Goal: Check status: Check status

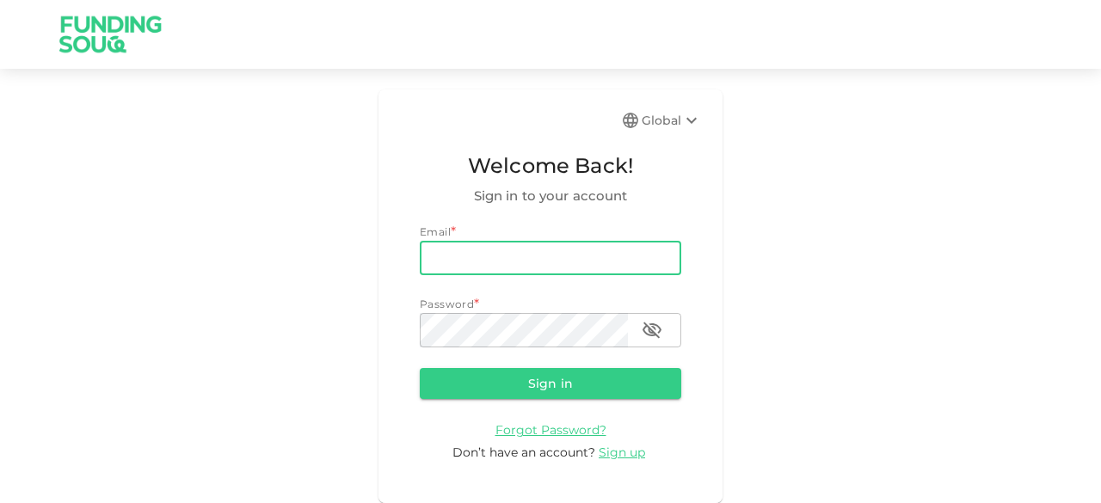
click at [484, 259] on input "email" at bounding box center [551, 258] width 262 height 34
type input "[EMAIL_ADDRESS][DOMAIN_NAME]"
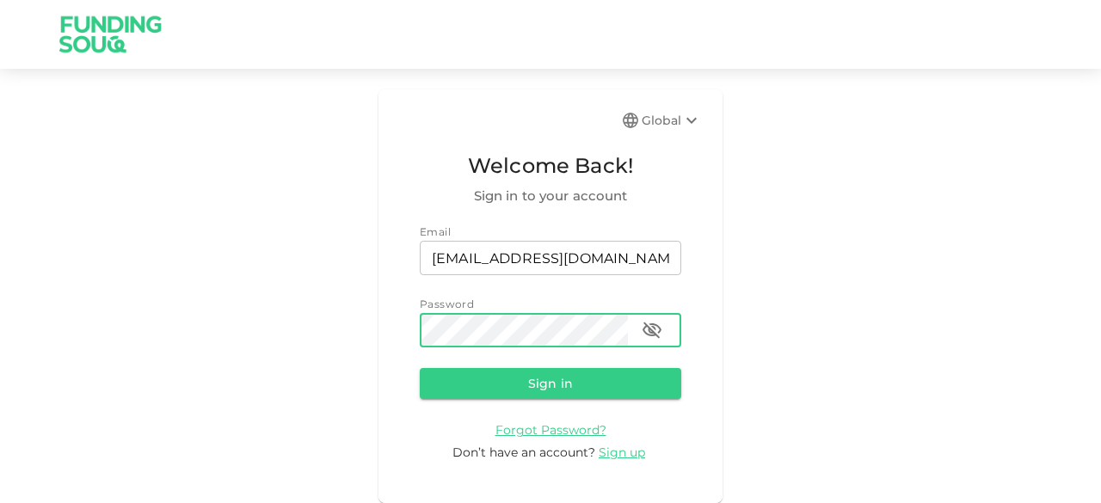
click at [420, 368] on button "Sign in" at bounding box center [551, 383] width 262 height 31
click at [654, 326] on icon "button" at bounding box center [652, 330] width 21 height 21
click at [420, 368] on button "Sign in" at bounding box center [551, 383] width 262 height 31
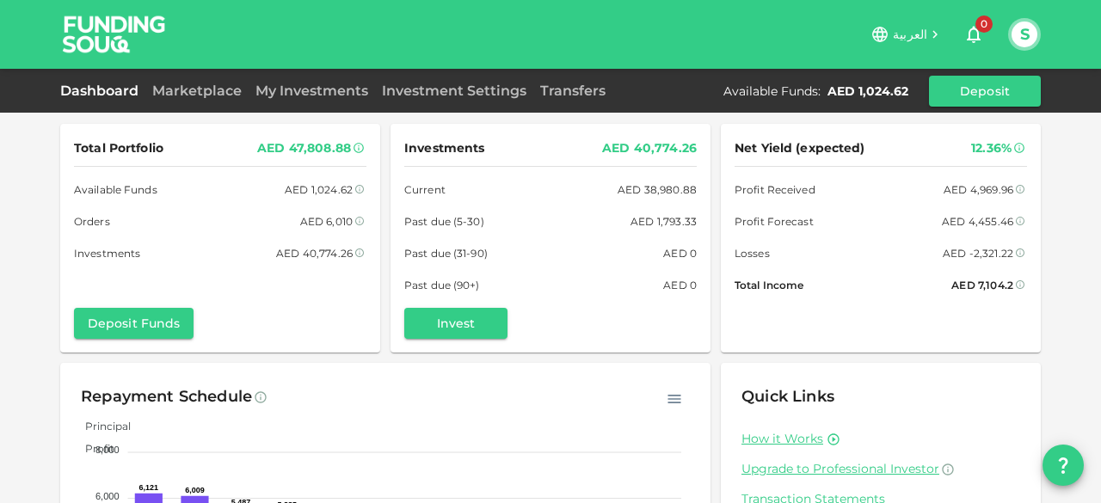
click at [916, 30] on span "العربية" at bounding box center [910, 34] width 34 height 15
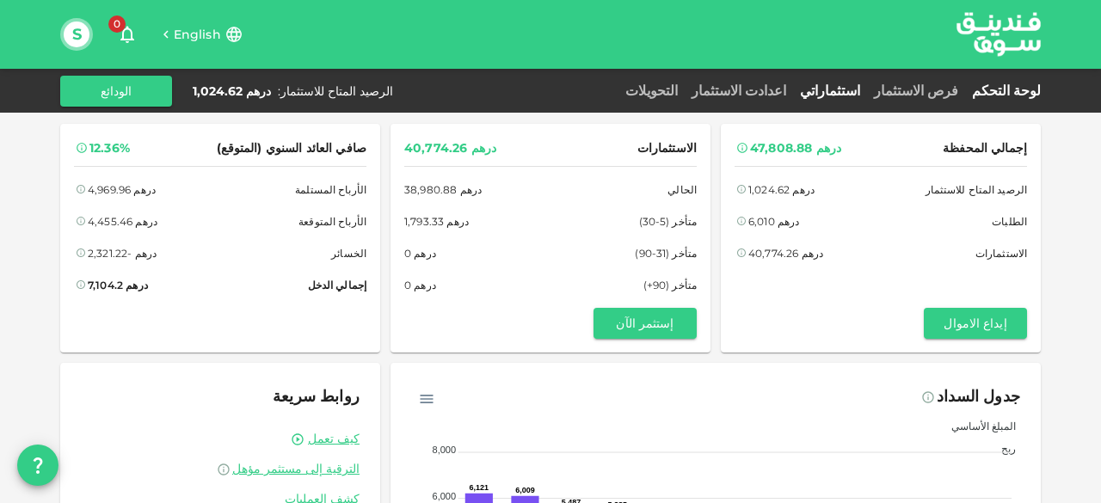
click at [867, 89] on link "استثماراتي" at bounding box center [830, 91] width 74 height 16
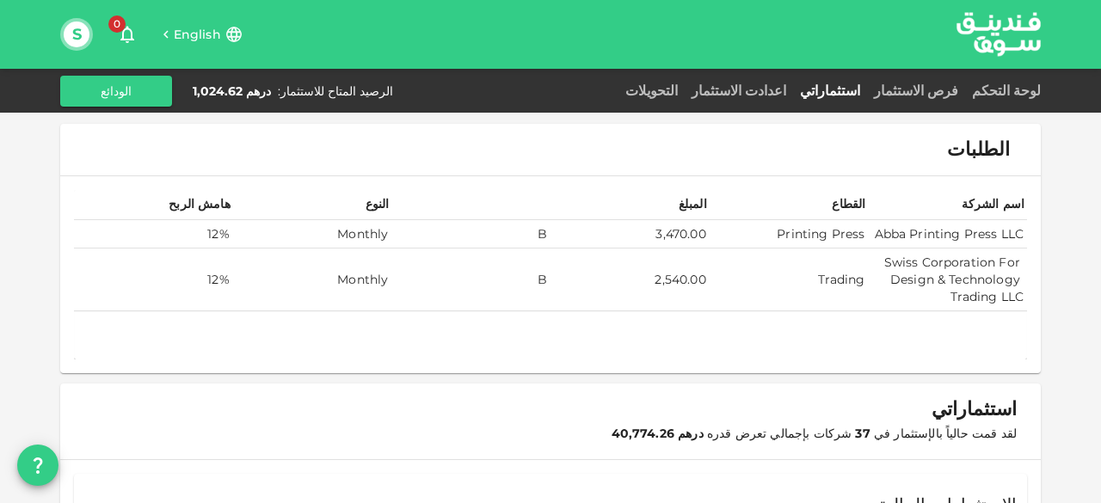
click at [460, 235] on td "B" at bounding box center [471, 234] width 159 height 28
click at [845, 241] on td "Printing Press" at bounding box center [789, 234] width 159 height 28
click at [247, 235] on td "Monthly" at bounding box center [312, 234] width 159 height 28
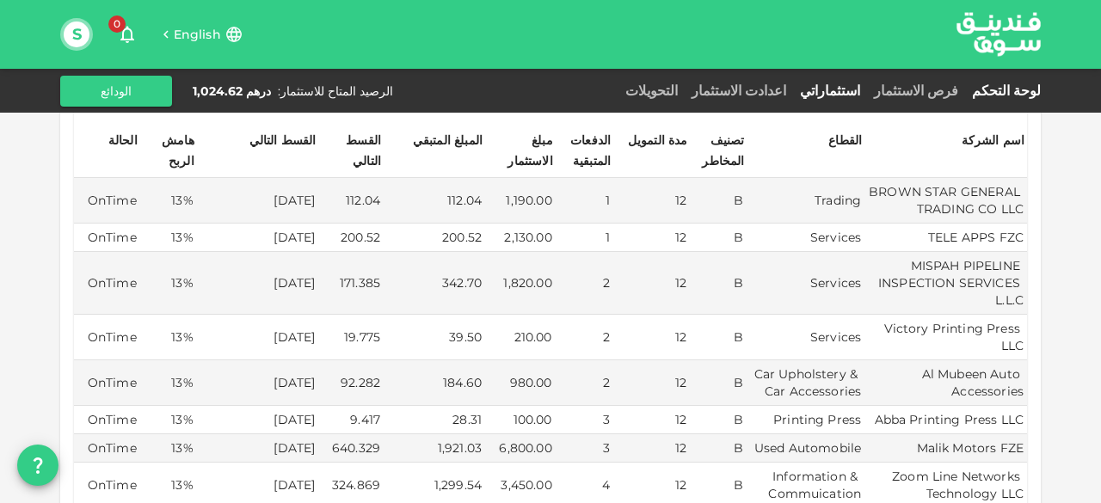
click at [1024, 87] on link "لوحة التحكم" at bounding box center [1003, 91] width 76 height 16
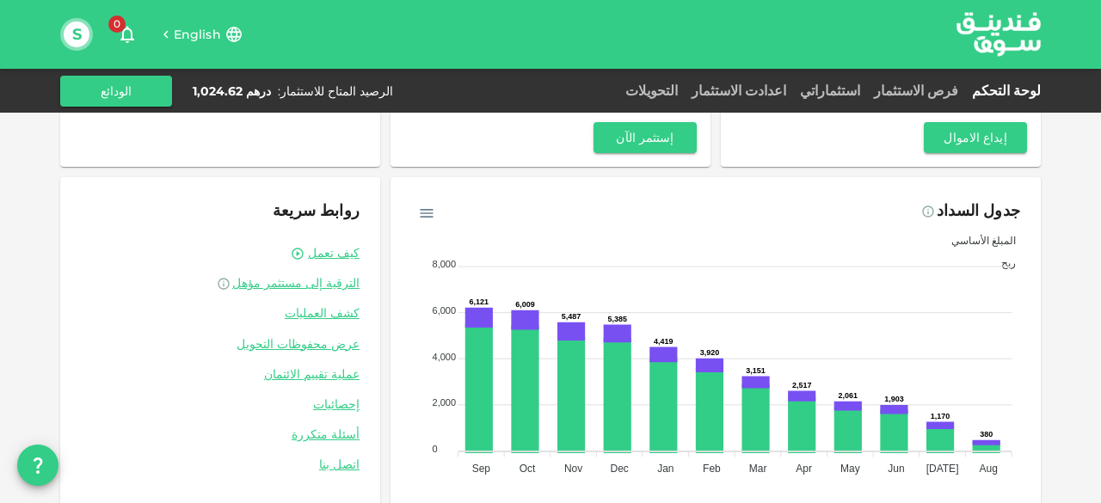
scroll to position [208, 0]
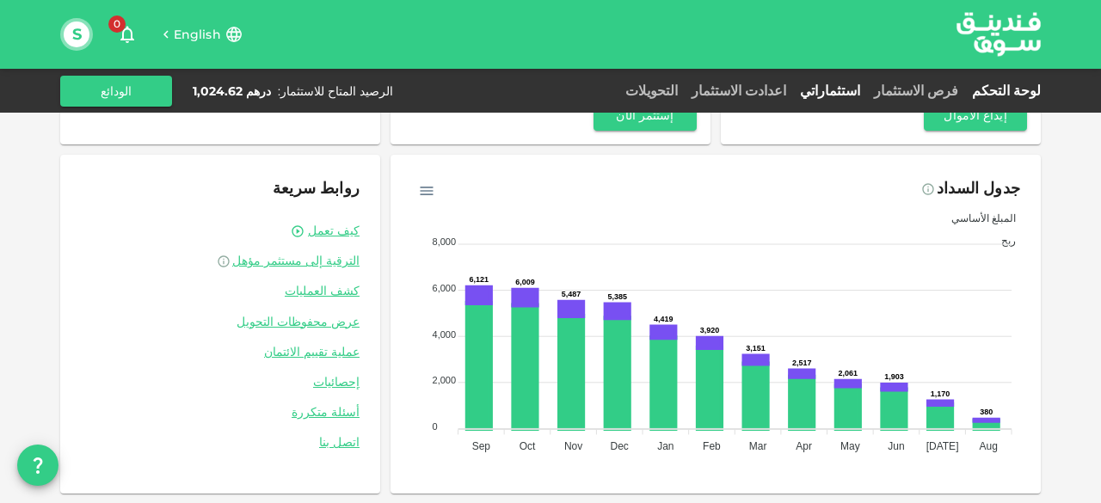
click at [867, 88] on link "استثماراتي" at bounding box center [830, 91] width 74 height 16
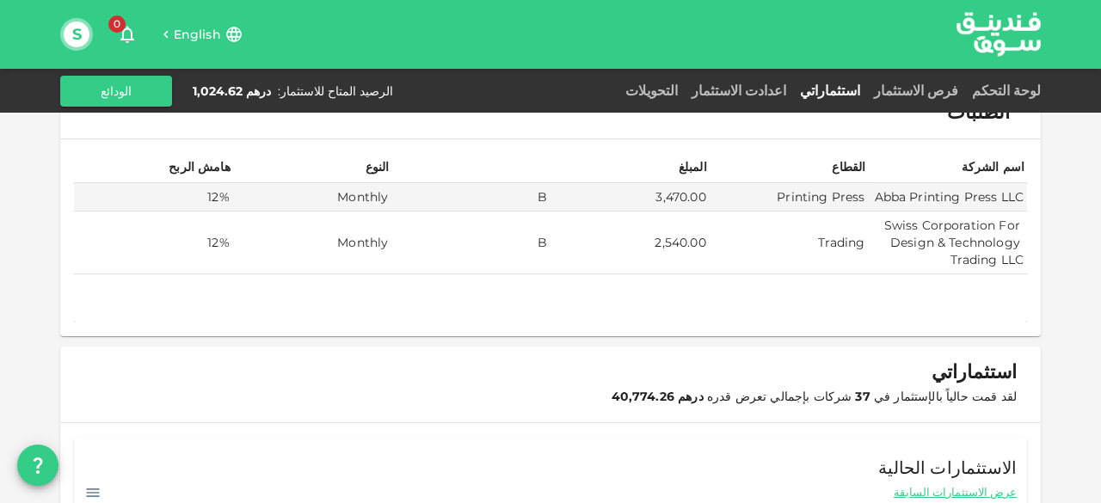
scroll to position [36, 0]
click at [1002, 91] on link "لوحة التحكم" at bounding box center [1003, 91] width 76 height 16
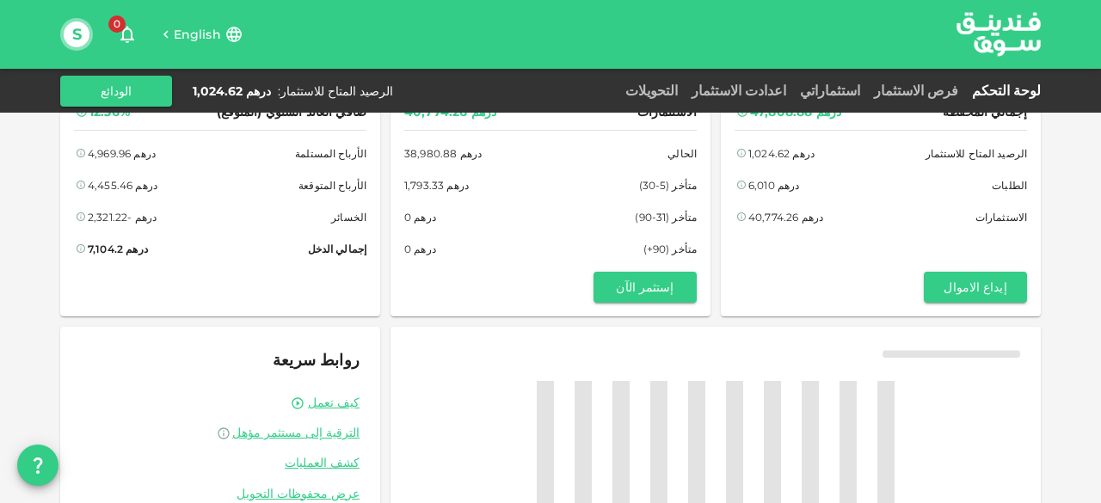
click at [191, 28] on span "English" at bounding box center [197, 34] width 47 height 15
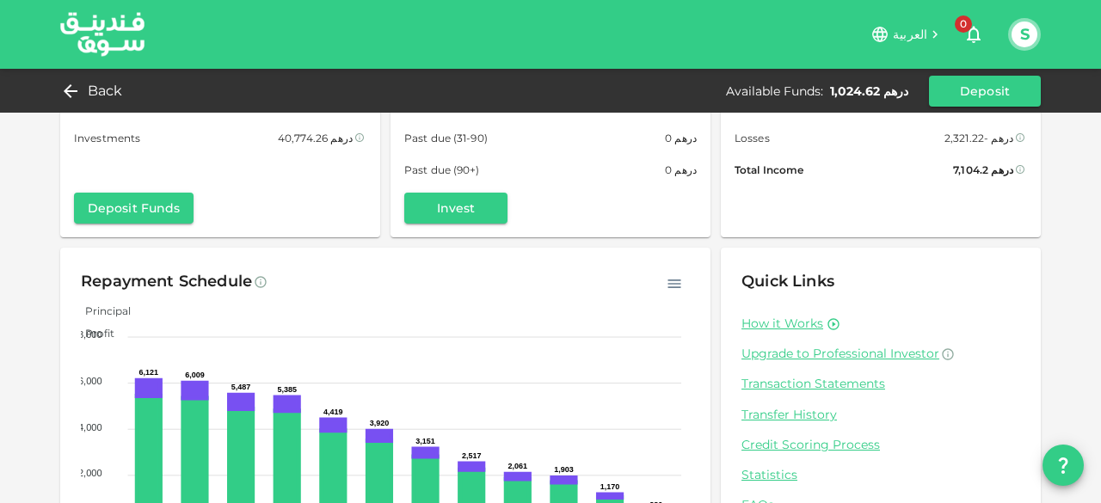
scroll to position [208, 0]
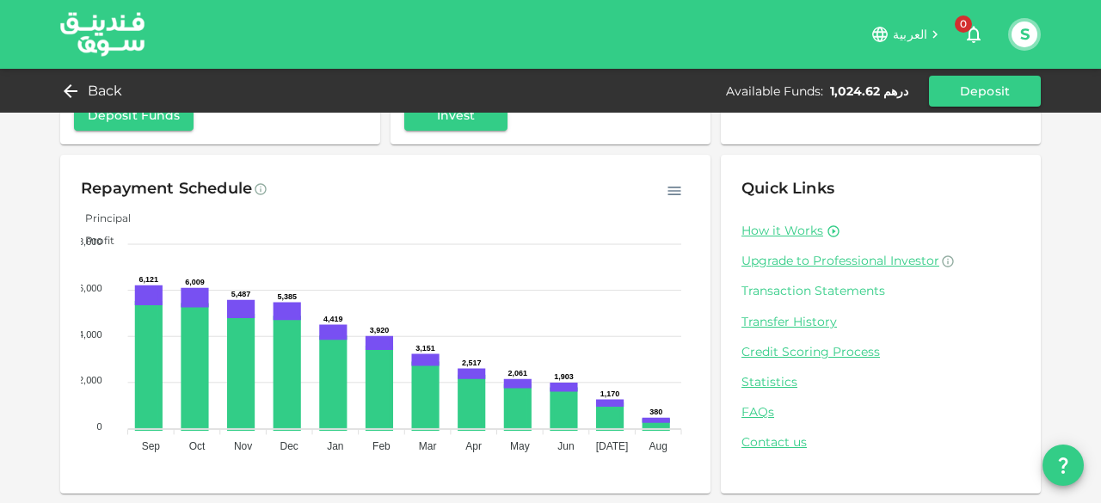
click at [811, 287] on link "Transaction Statements" at bounding box center [881, 291] width 279 height 16
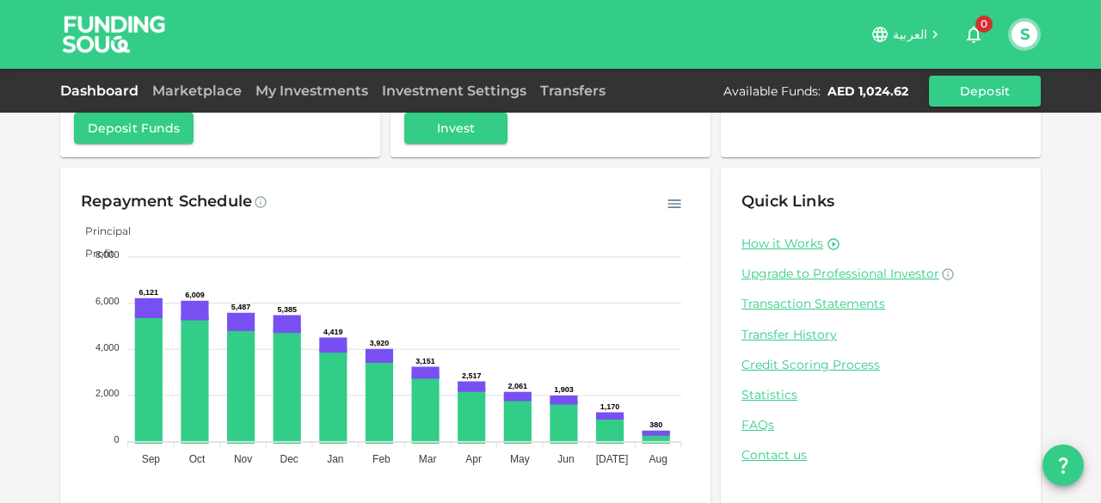
scroll to position [208, 0]
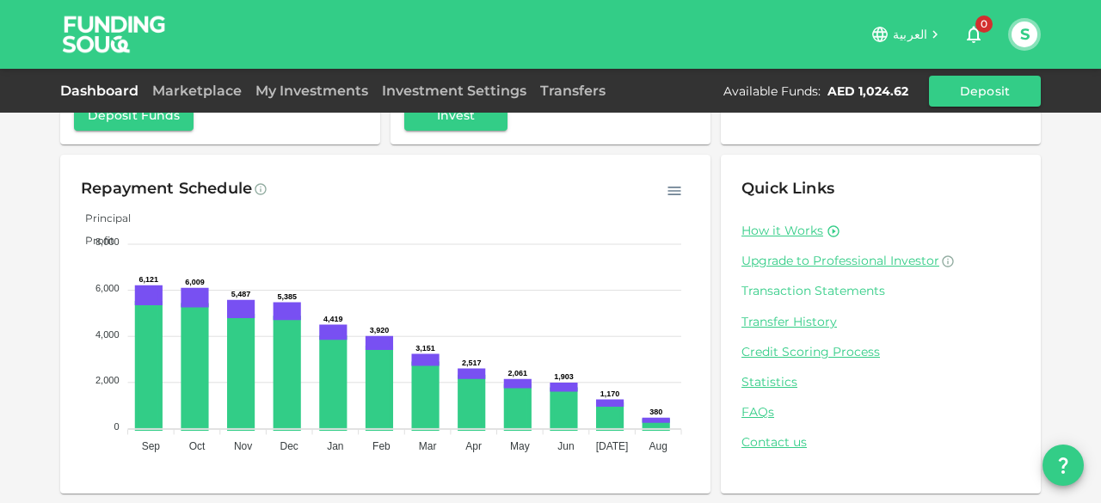
click at [802, 287] on link "Transaction Statements" at bounding box center [881, 291] width 279 height 16
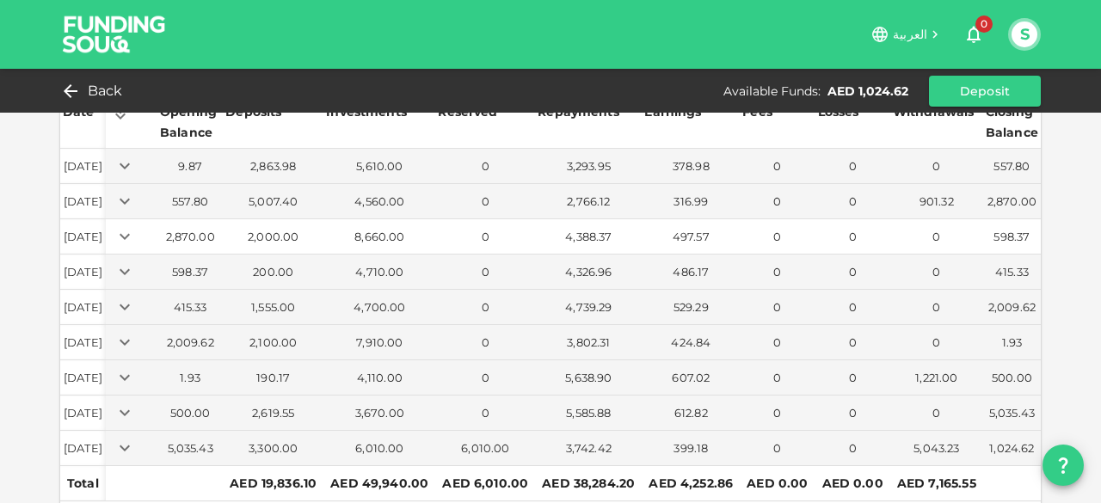
scroll to position [151, 0]
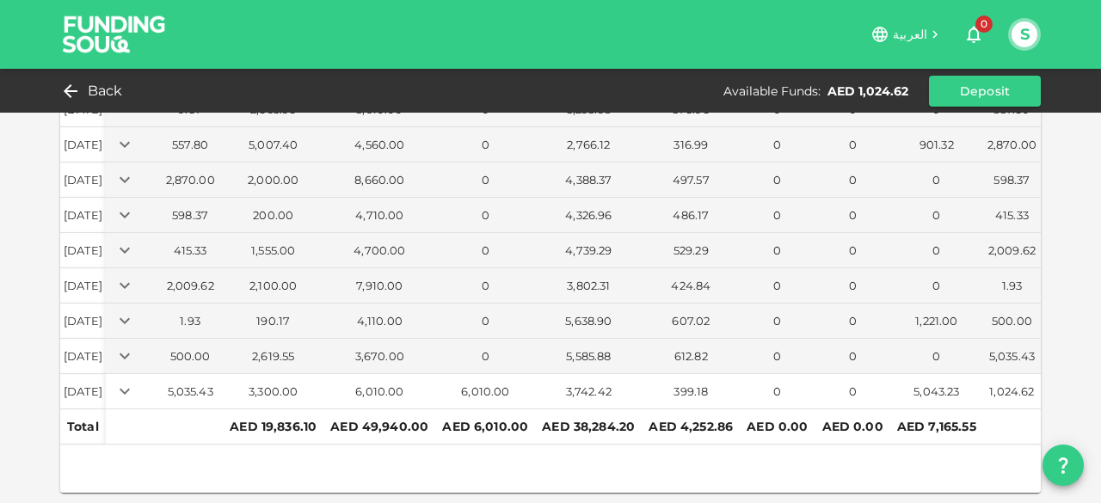
click at [135, 381] on icon "Expand" at bounding box center [124, 391] width 21 height 21
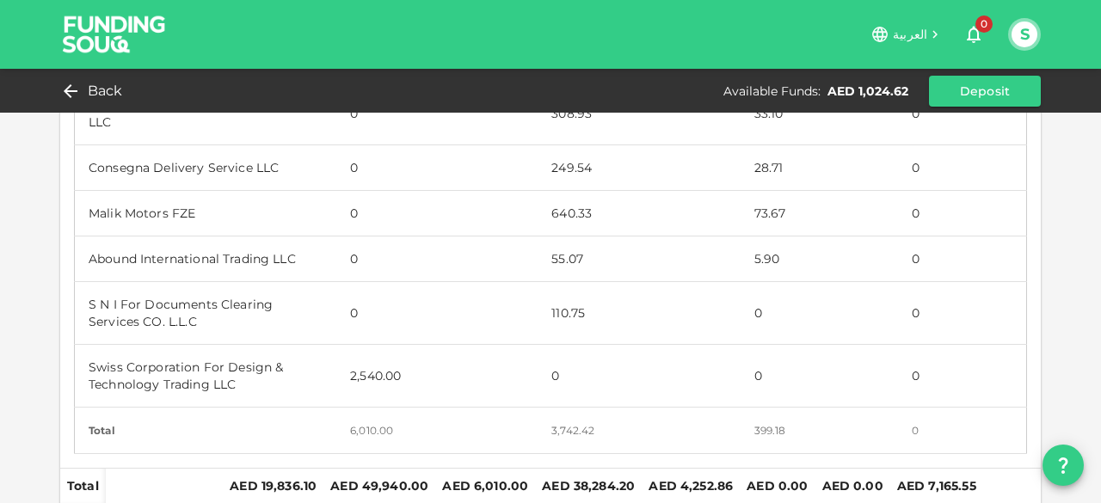
scroll to position [1456, 0]
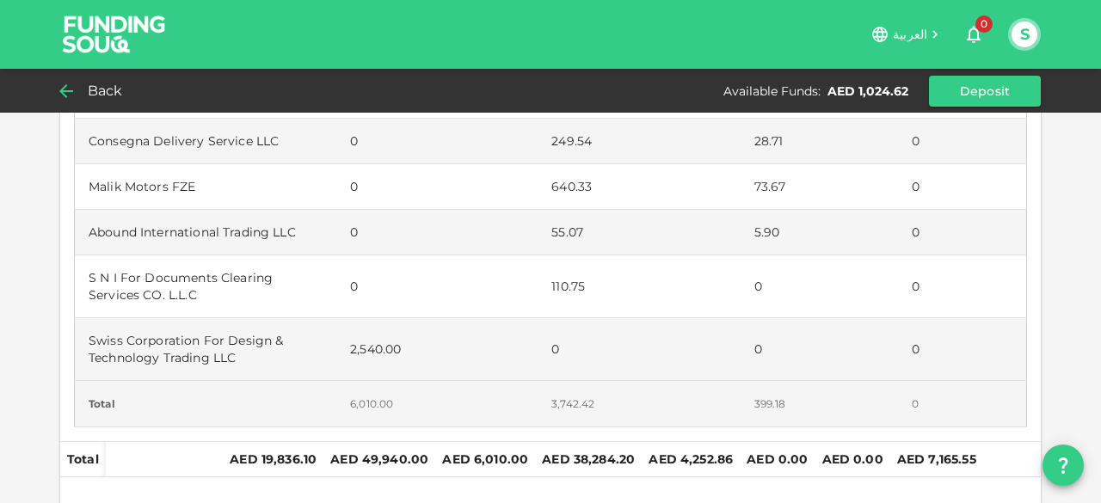
click at [95, 86] on span "Back" at bounding box center [105, 91] width 35 height 24
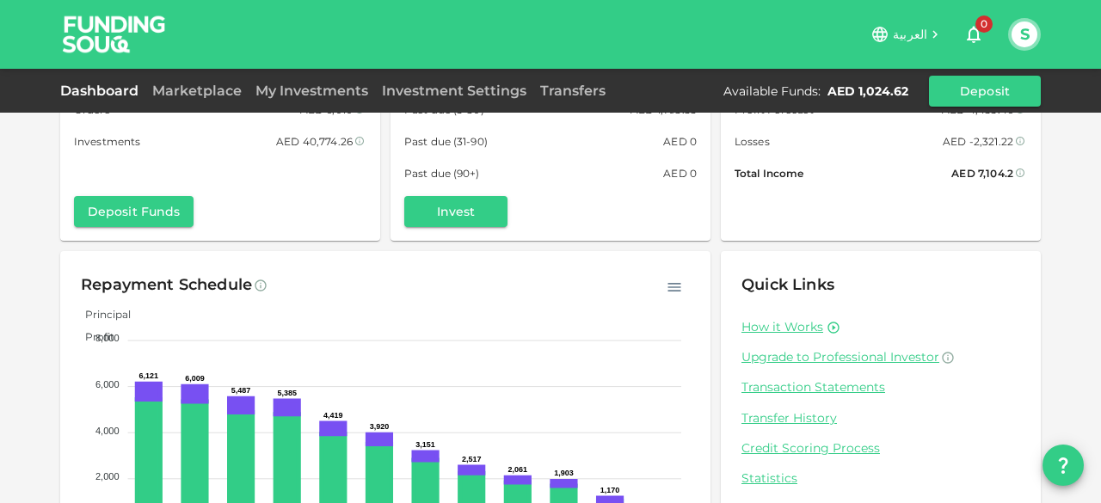
scroll to position [208, 0]
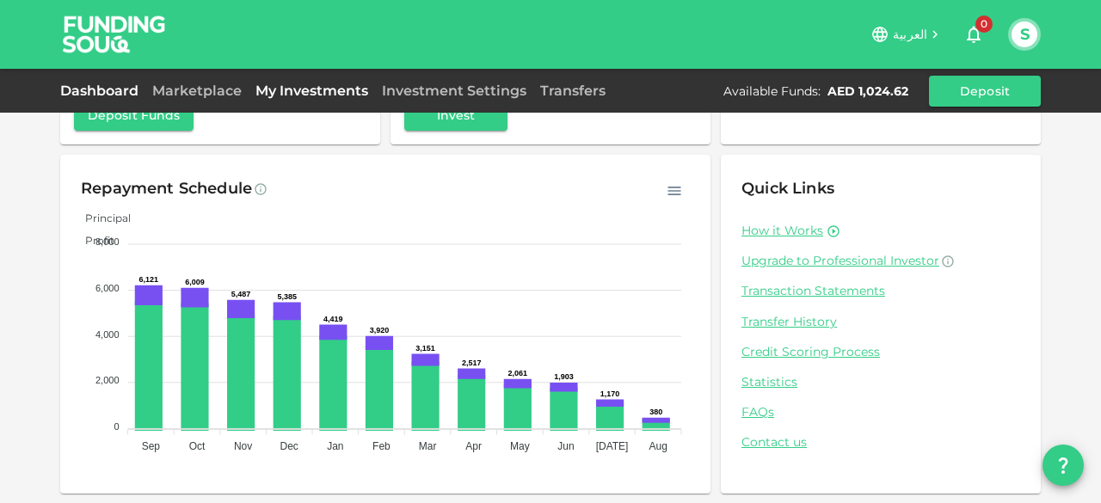
click at [295, 89] on link "My Investments" at bounding box center [312, 91] width 126 height 16
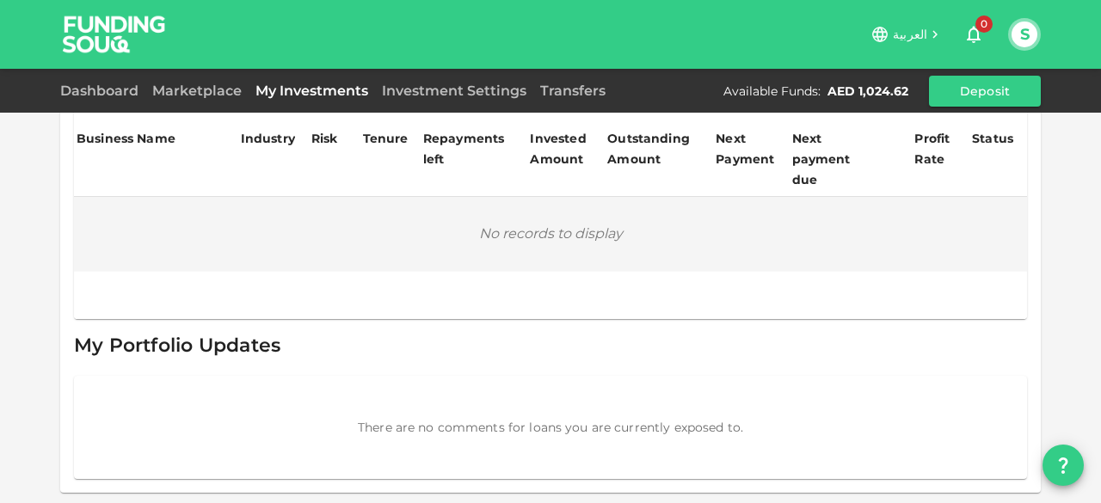
scroll to position [208, 0]
